Goal: Browse casually

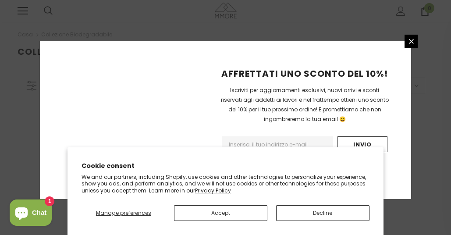
scroll to position [276, 0]
